Goal: Task Accomplishment & Management: Manage account settings

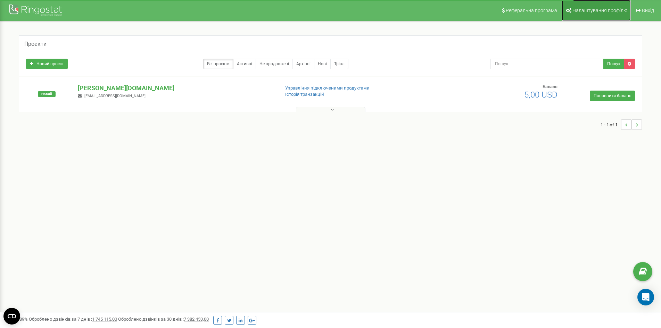
click at [596, 10] on span "Налаштування профілю" at bounding box center [599, 11] width 55 height 6
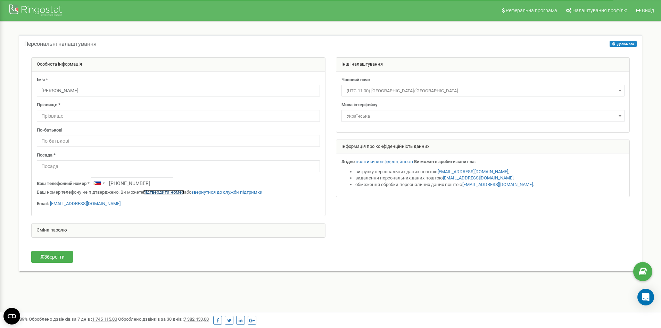
click at [167, 192] on link "підтвердити номер" at bounding box center [163, 192] width 41 height 5
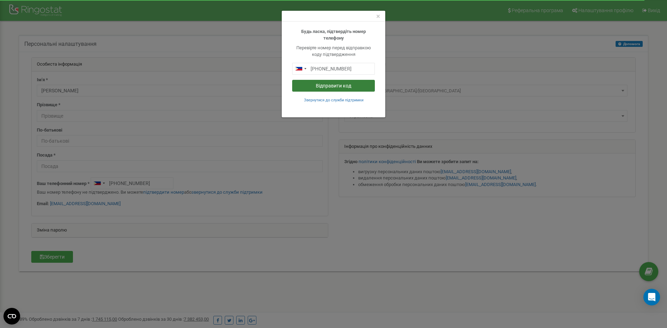
click at [337, 85] on button "Відправити код" at bounding box center [333, 86] width 83 height 12
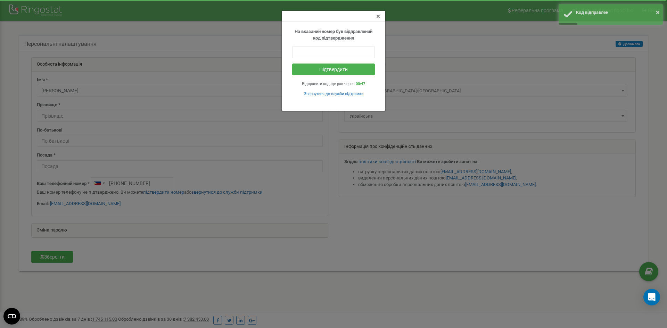
click at [377, 16] on span "×" at bounding box center [378, 16] width 4 height 8
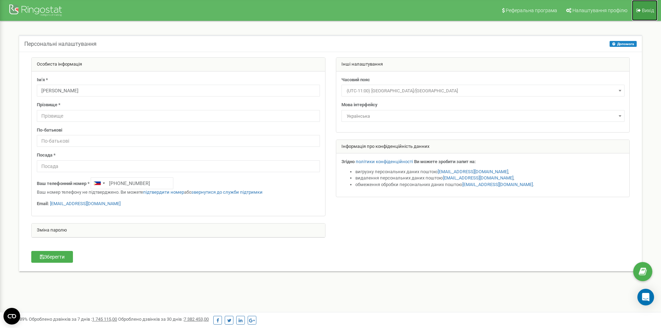
click at [645, 9] on span "Вихід" at bounding box center [648, 11] width 12 height 6
